Goal: Navigation & Orientation: Find specific page/section

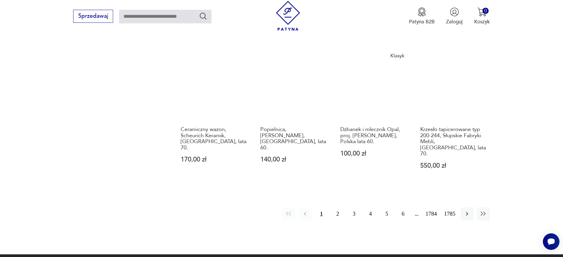
scroll to position [600, 0]
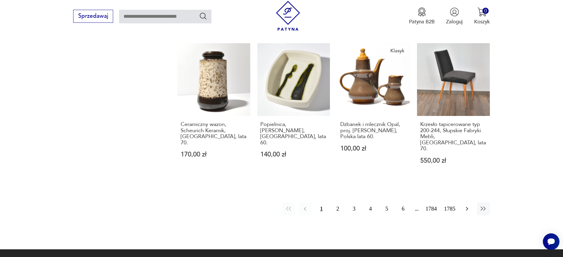
click at [465, 206] on icon "button" at bounding box center [467, 209] width 7 height 7
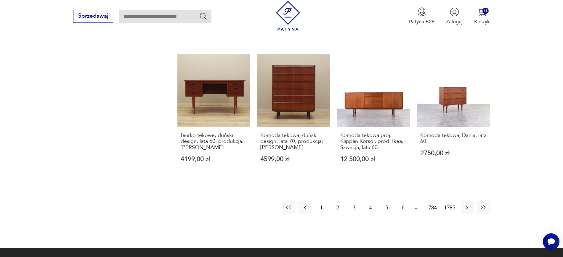
scroll to position [586, 0]
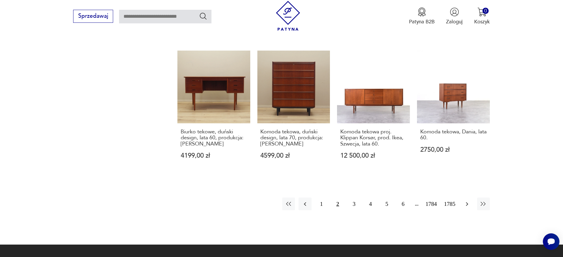
click at [469, 198] on button "button" at bounding box center [467, 204] width 13 height 13
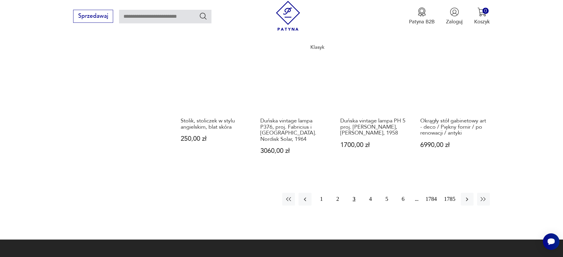
scroll to position [616, 0]
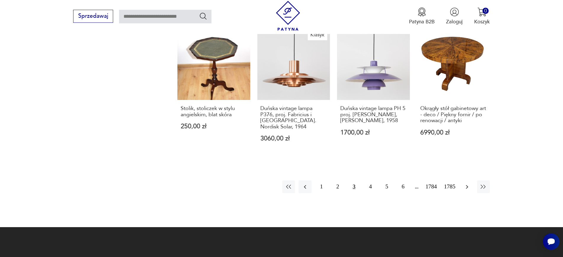
click at [469, 184] on icon "button" at bounding box center [467, 187] width 7 height 7
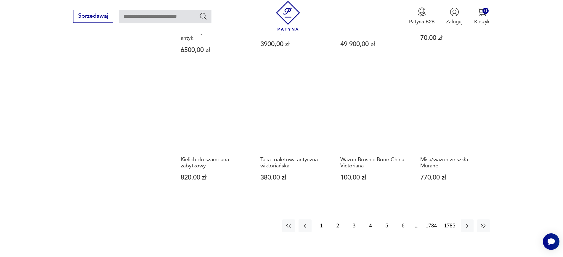
scroll to position [575, 0]
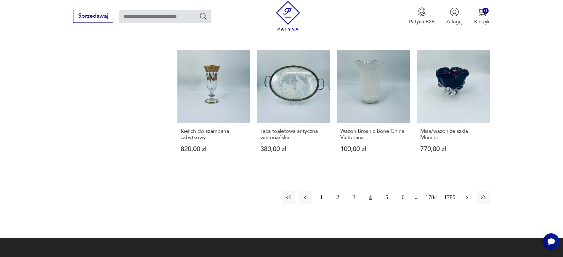
click at [469, 196] on icon "button" at bounding box center [467, 197] width 7 height 7
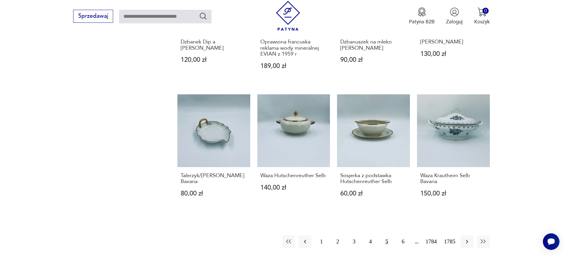
scroll to position [516, 0]
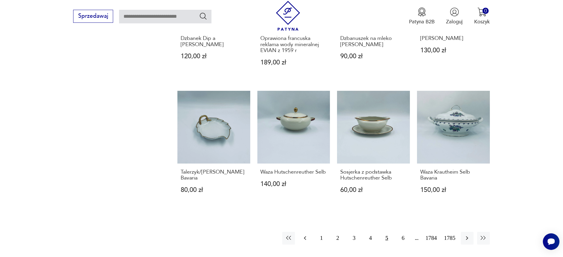
click at [310, 239] on button "button" at bounding box center [305, 238] width 13 height 13
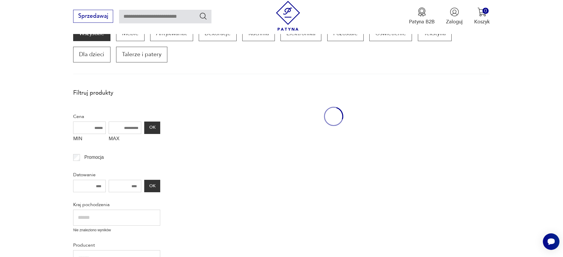
scroll to position [100, 0]
